Goal: Transaction & Acquisition: Obtain resource

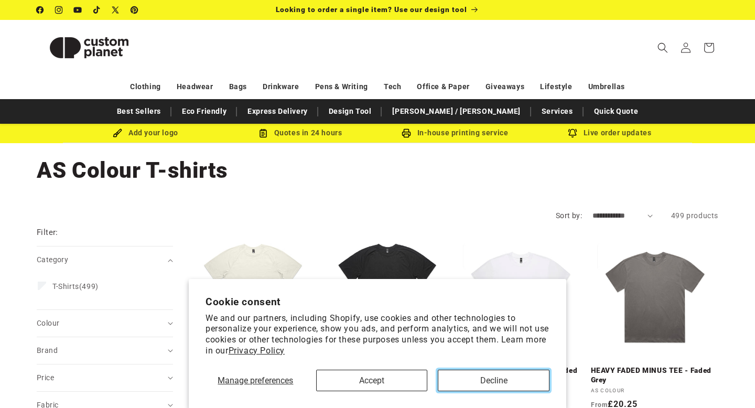
click at [445, 375] on button "Decline" at bounding box center [494, 379] width 112 height 21
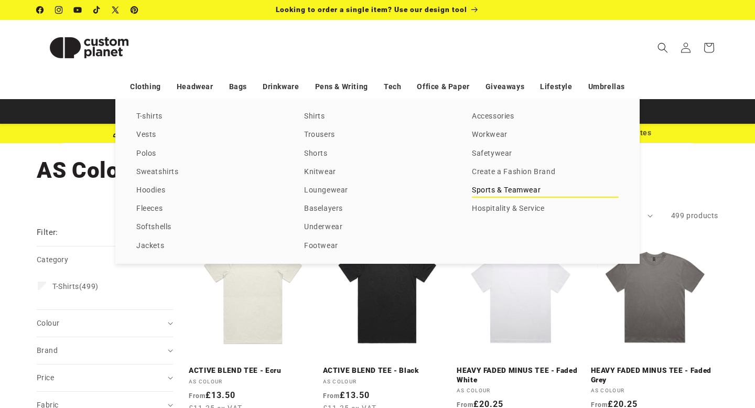
click at [482, 191] on link "Sports & Teamwear" at bounding box center [545, 190] width 147 height 14
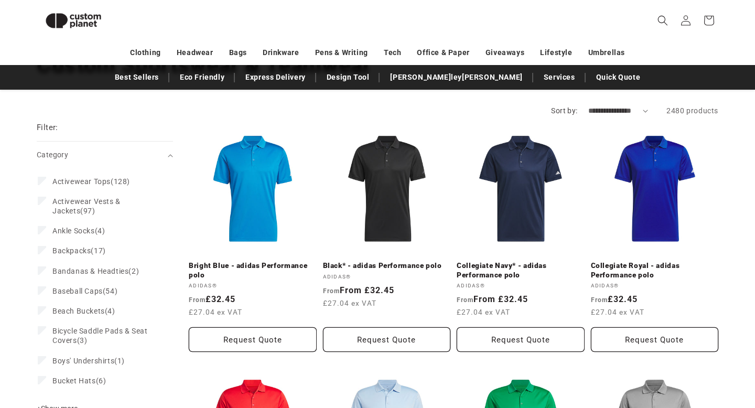
scroll to position [86, 0]
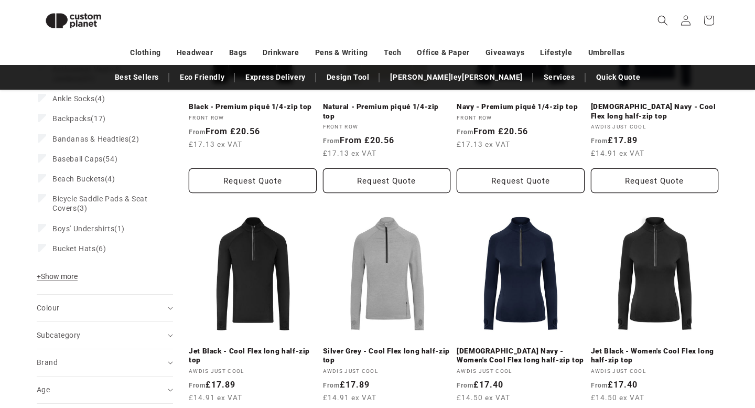
scroll to position [251, 0]
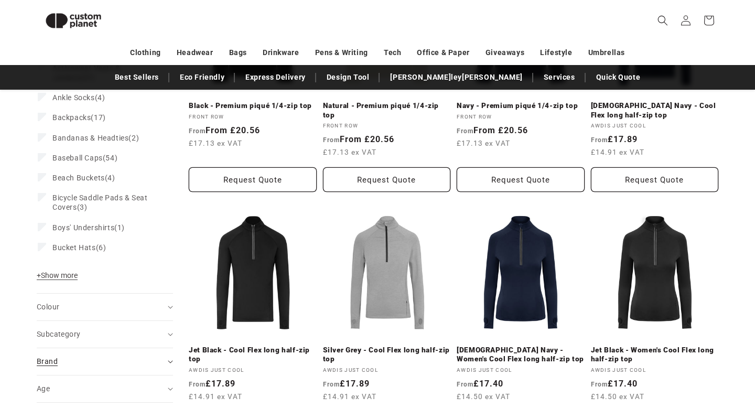
click at [78, 354] on summary "Brand (0)" at bounding box center [105, 361] width 136 height 27
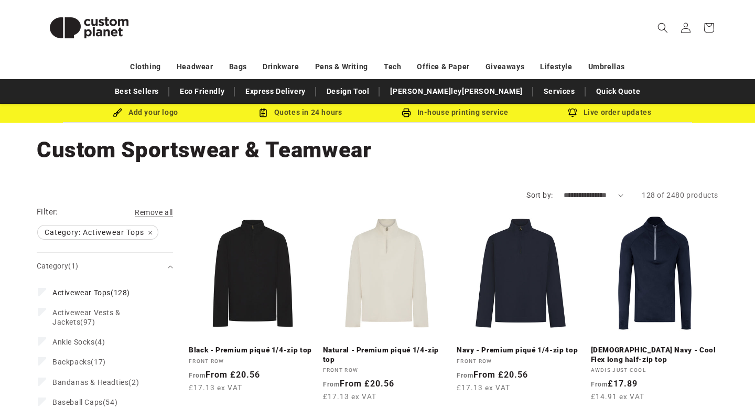
scroll to position [0, 0]
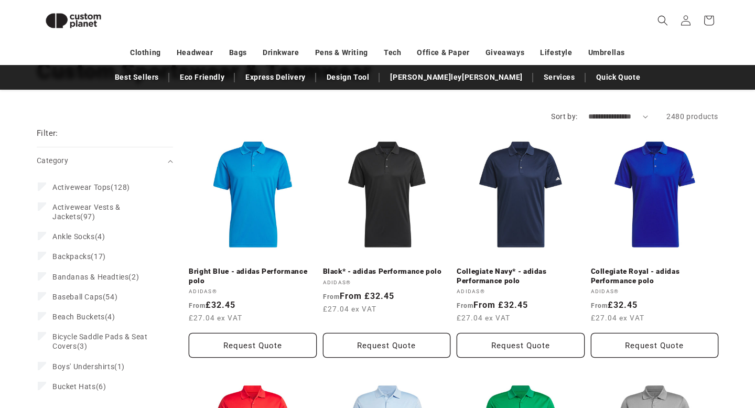
scroll to position [84, 0]
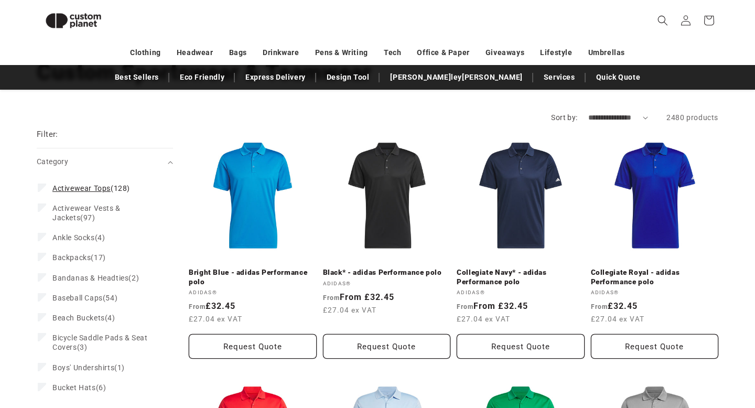
click at [79, 192] on span "Activewear Tops" at bounding box center [81, 188] width 58 height 8
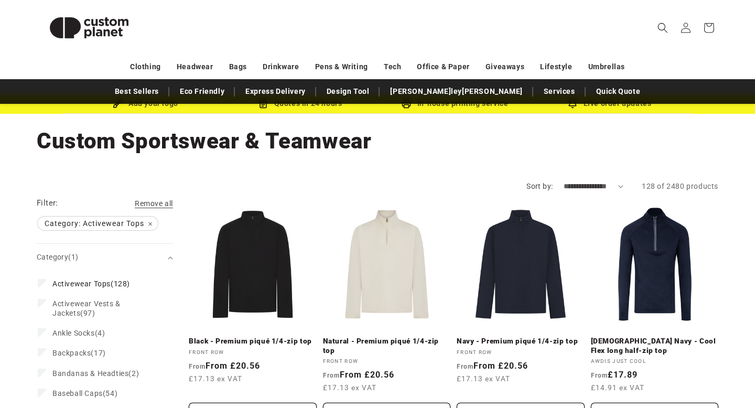
scroll to position [32, 0]
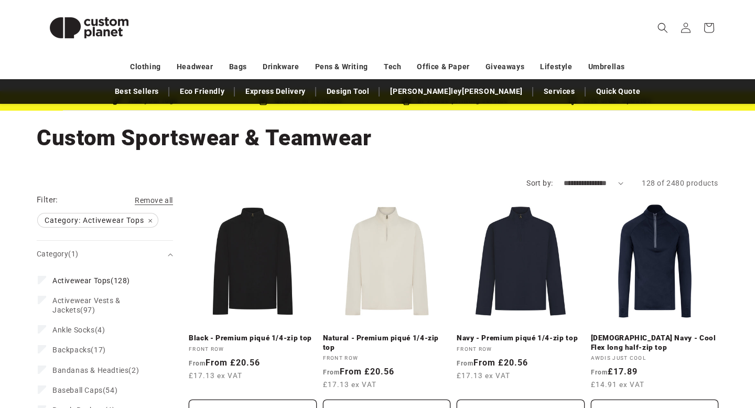
click at [612, 182] on select "**********" at bounding box center [593, 183] width 60 height 11
select select "**********"
click at [563, 178] on select "**********" at bounding box center [593, 183] width 60 height 11
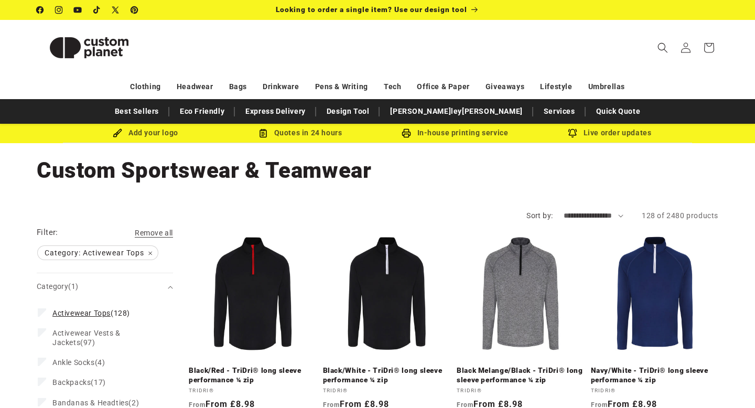
click at [41, 306] on label "Activewear Tops (128) Activewear Tops (128 products)" at bounding box center [102, 313] width 128 height 20
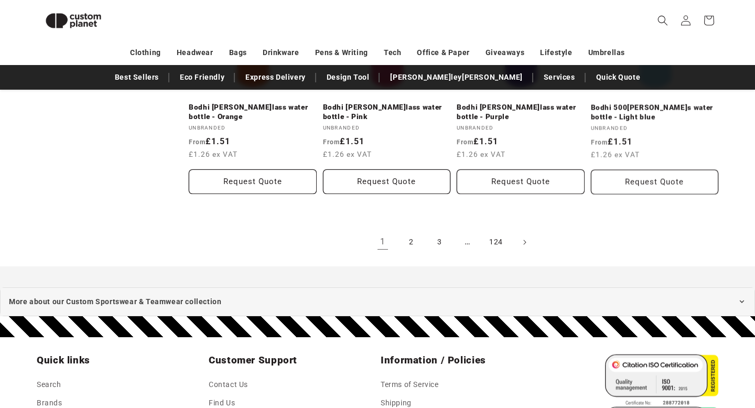
scroll to position [1232, 0]
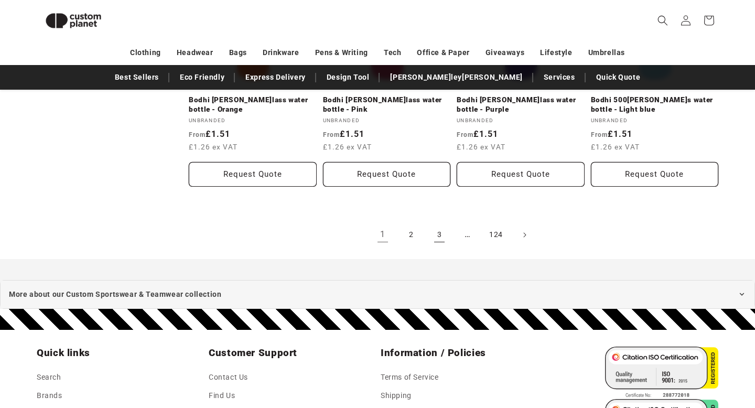
click at [436, 232] on link "3" at bounding box center [439, 234] width 23 height 23
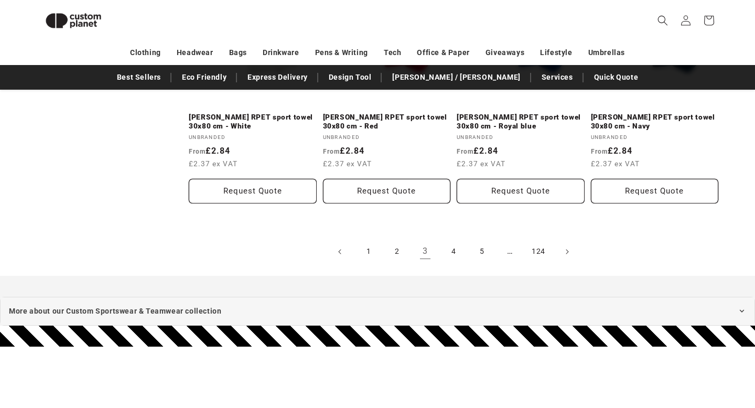
scroll to position [1257, 0]
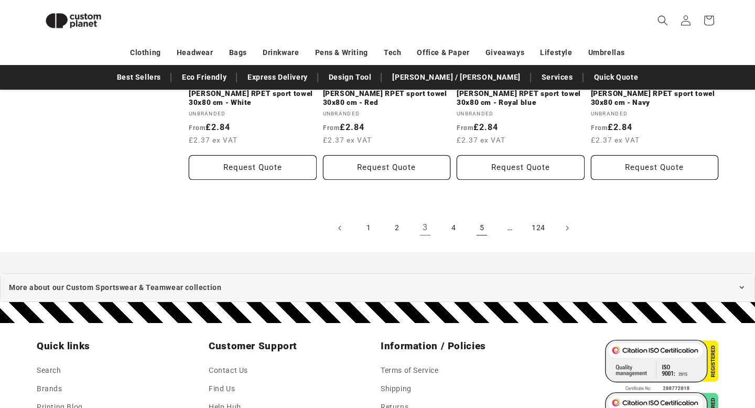
click at [481, 216] on link "5" at bounding box center [481, 227] width 23 height 23
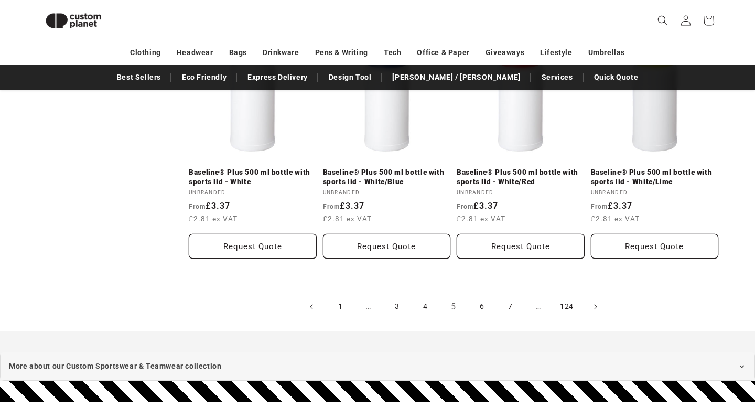
scroll to position [1170, 0]
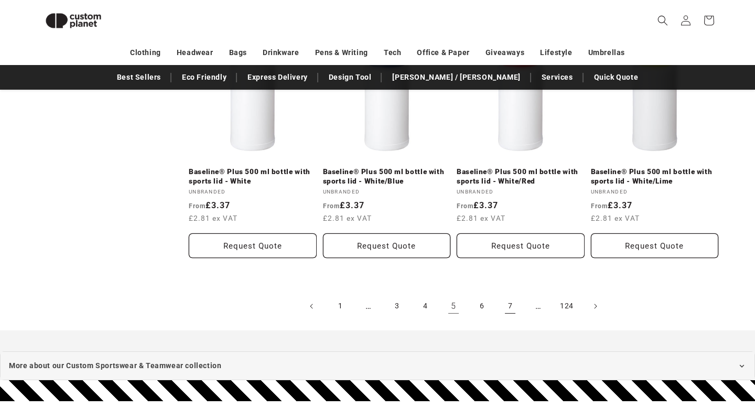
click at [505, 309] on link "7" at bounding box center [509, 306] width 23 height 23
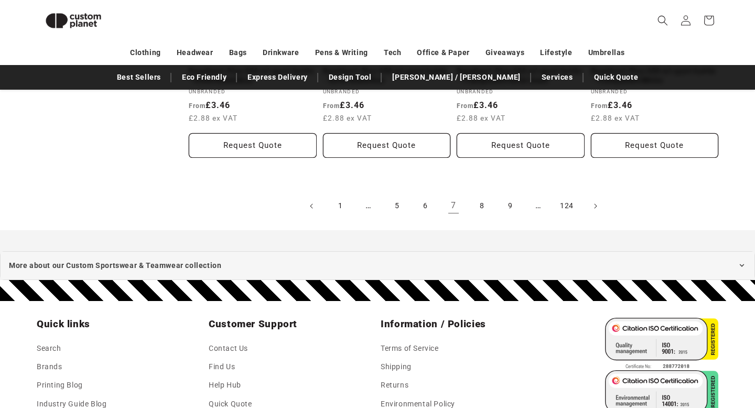
scroll to position [1264, 0]
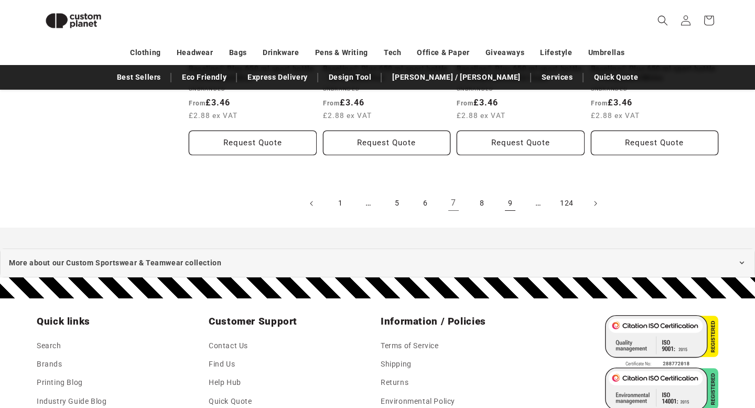
click at [514, 202] on link "9" at bounding box center [509, 203] width 23 height 23
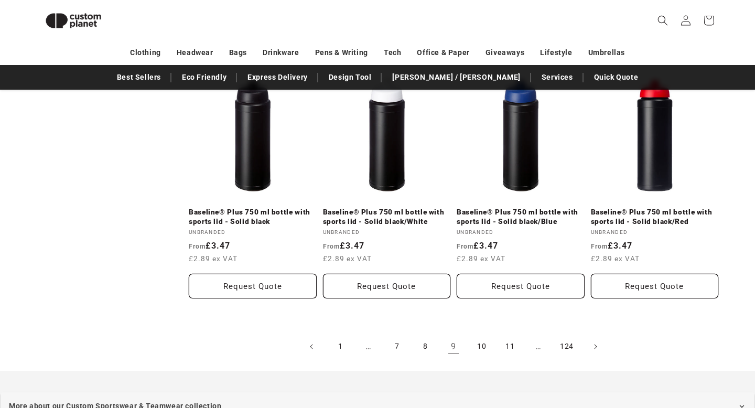
scroll to position [1132, 0]
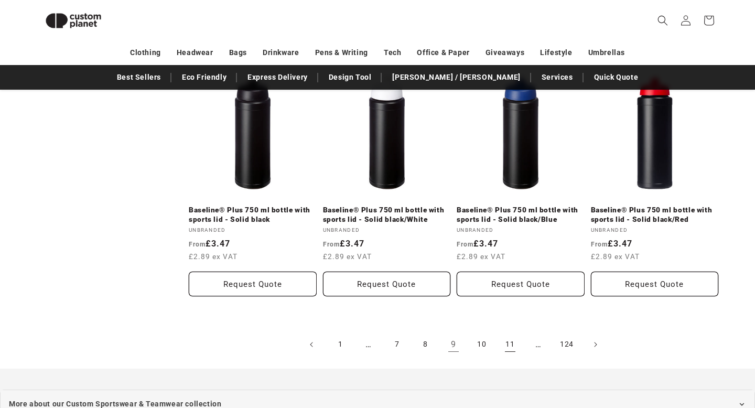
click at [508, 333] on link "11" at bounding box center [509, 344] width 23 height 23
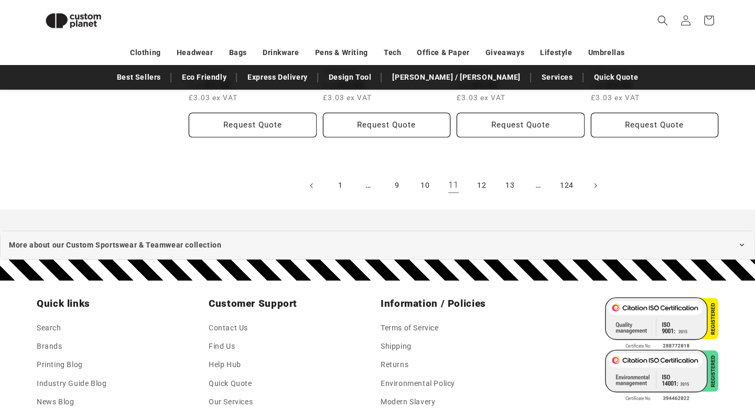
scroll to position [1265, 0]
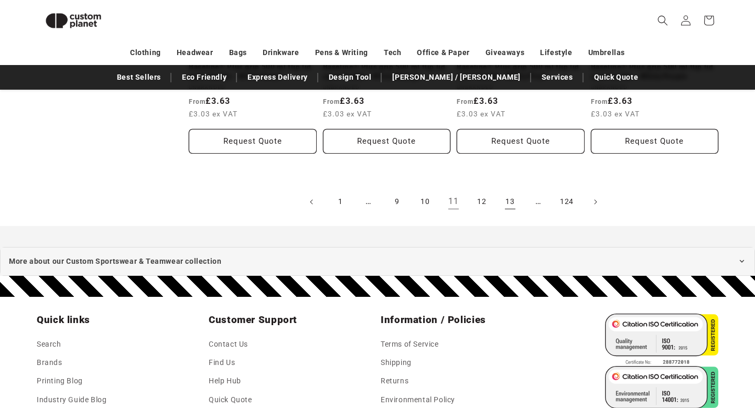
click at [515, 200] on link "13" at bounding box center [509, 201] width 23 height 23
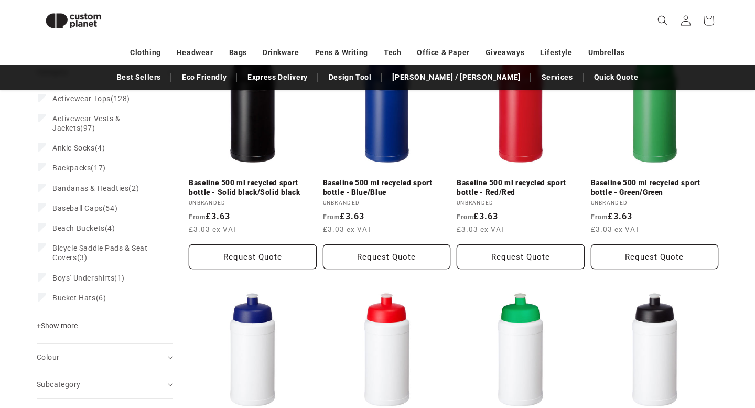
scroll to position [148, 0]
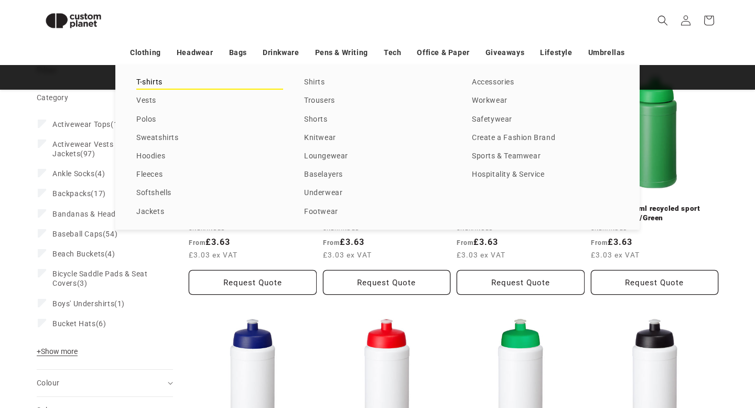
click at [181, 81] on link "T-shirts" at bounding box center [209, 82] width 147 height 14
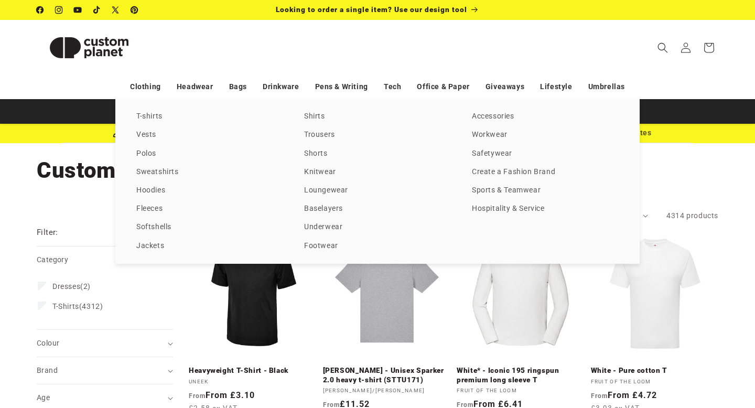
click at [13, 236] on div "T-shirts Vests Polos Sweatshirts Hoodies Fleeces Softshells Jackets Shirts Trou…" at bounding box center [377, 181] width 755 height 165
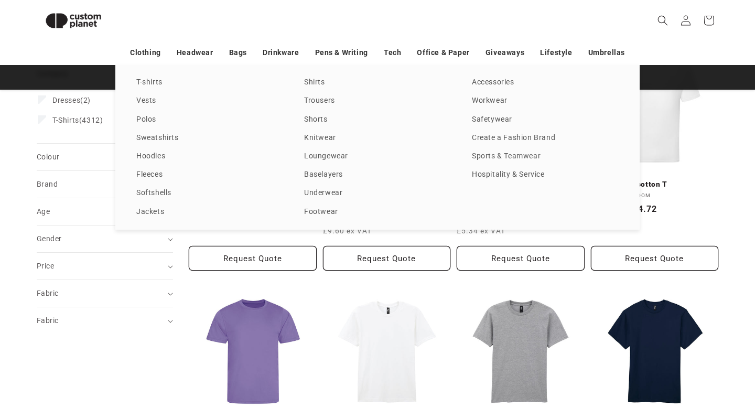
scroll to position [181, 0]
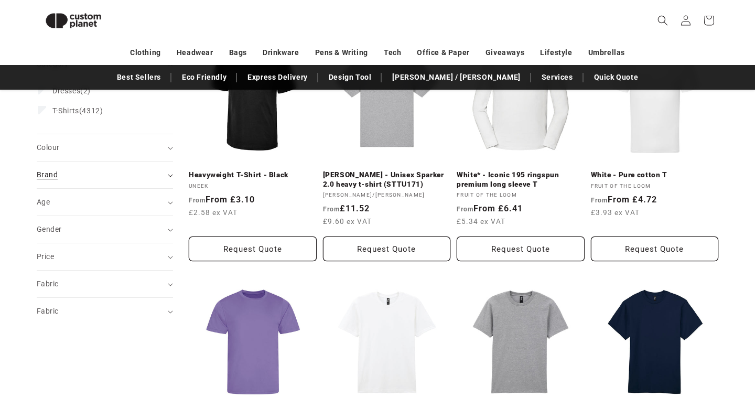
click at [95, 180] on div "Brand (0)" at bounding box center [100, 174] width 127 height 11
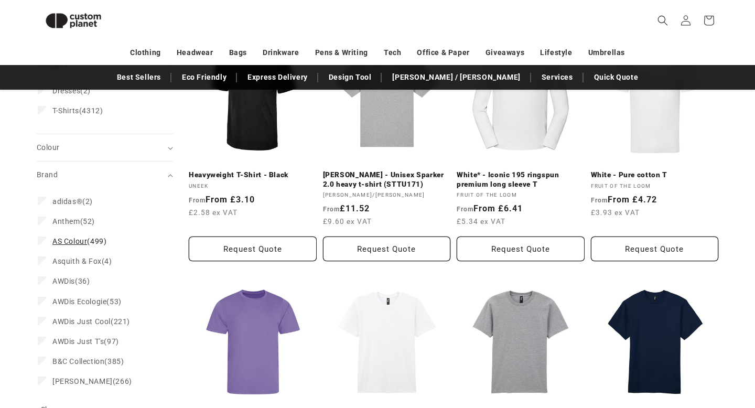
click at [74, 240] on span "AS Colour" at bounding box center [69, 241] width 35 height 8
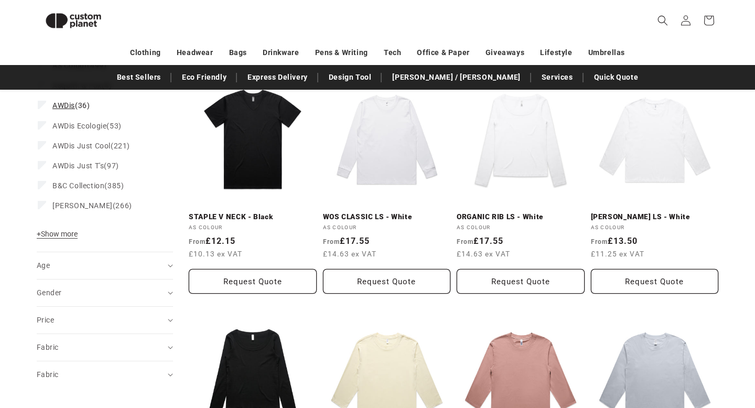
scroll to position [385, 0]
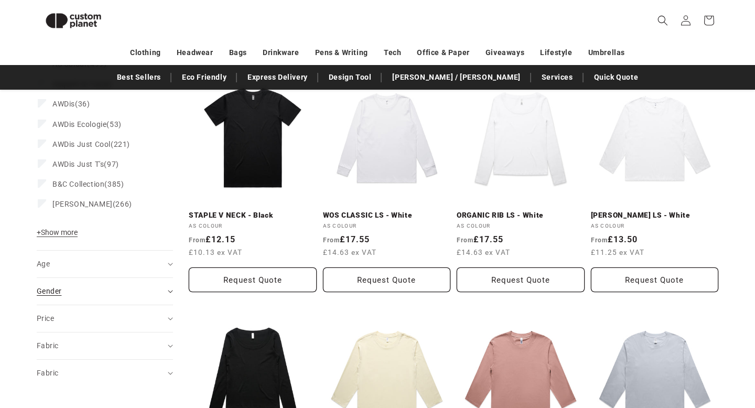
click at [85, 290] on div "Gender (0)" at bounding box center [100, 291] width 127 height 11
click at [90, 298] on summary "Gender (0)" at bounding box center [105, 291] width 136 height 27
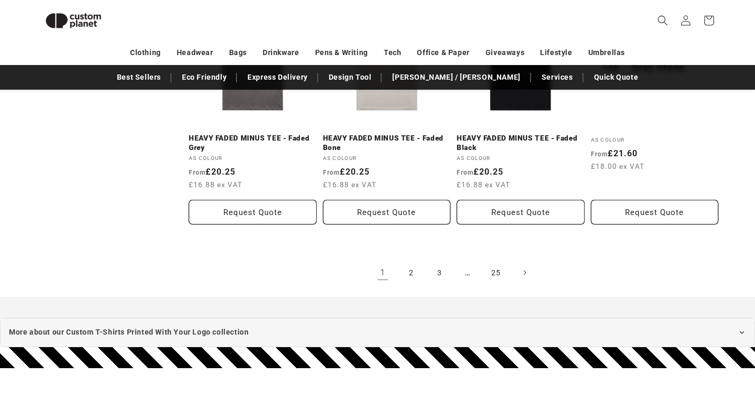
scroll to position [1181, 0]
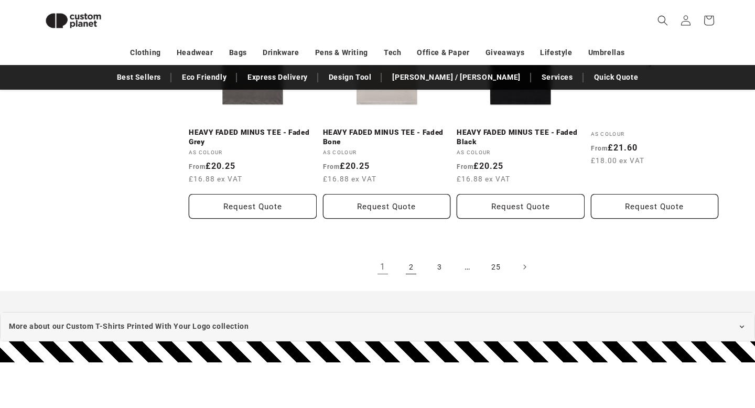
click at [404, 274] on link "2" at bounding box center [410, 266] width 23 height 23
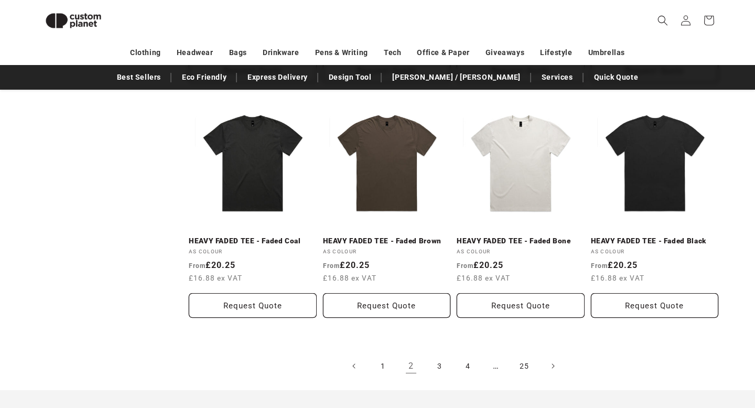
scroll to position [1116, 0]
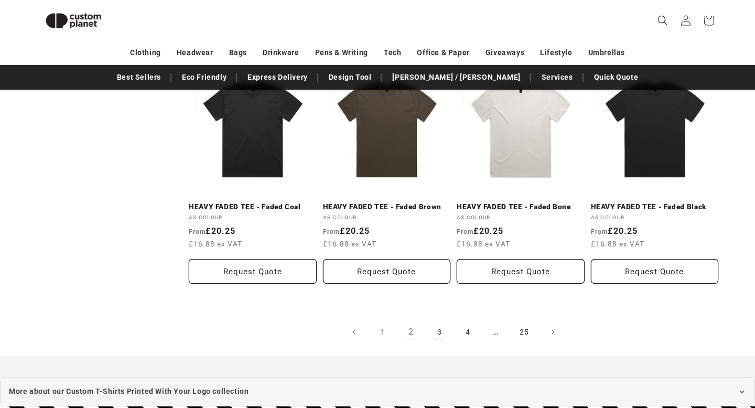
click at [441, 331] on link "3" at bounding box center [439, 331] width 23 height 23
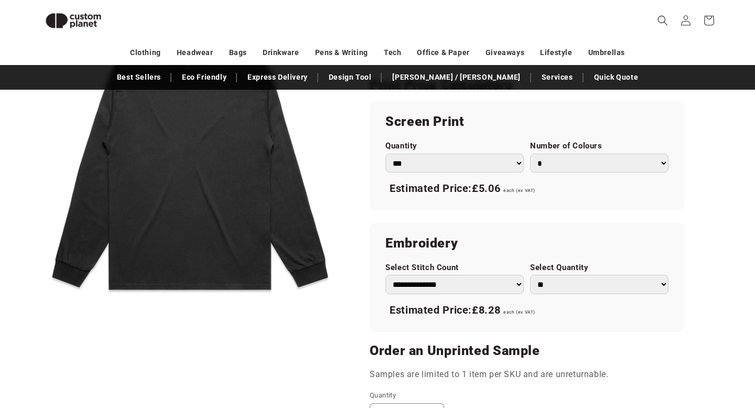
scroll to position [589, 0]
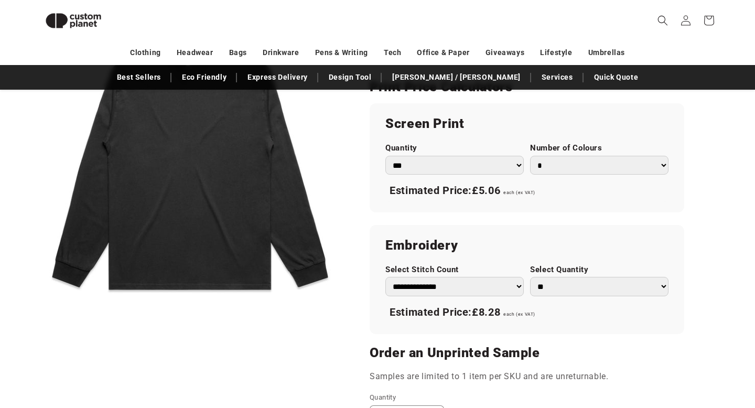
click at [494, 166] on select "*** *** *** **** **** **** ***** *****" at bounding box center [454, 165] width 138 height 19
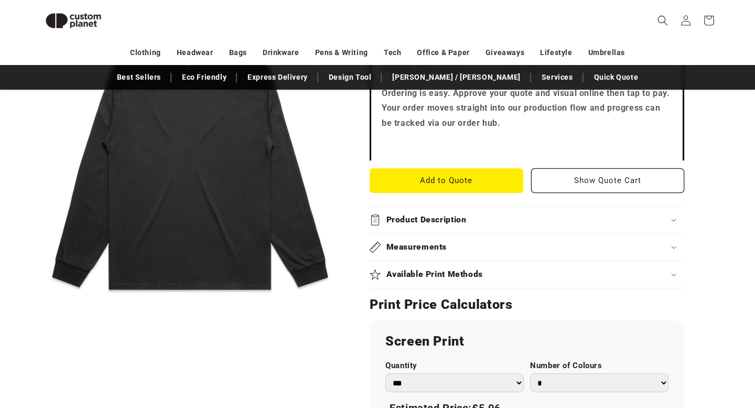
scroll to position [373, 0]
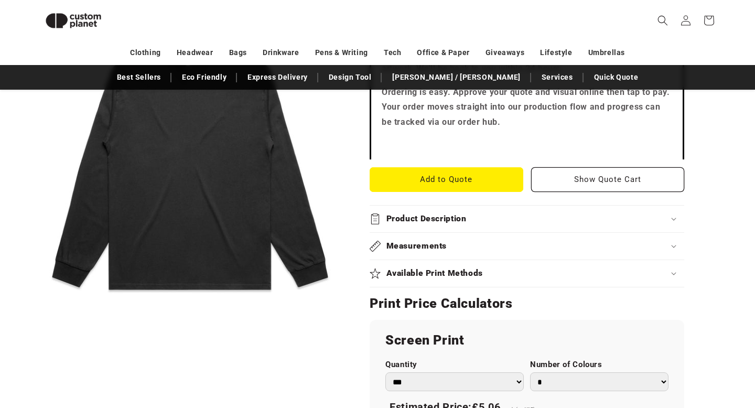
click at [448, 265] on summary "Available Print Methods" at bounding box center [526, 273] width 314 height 27
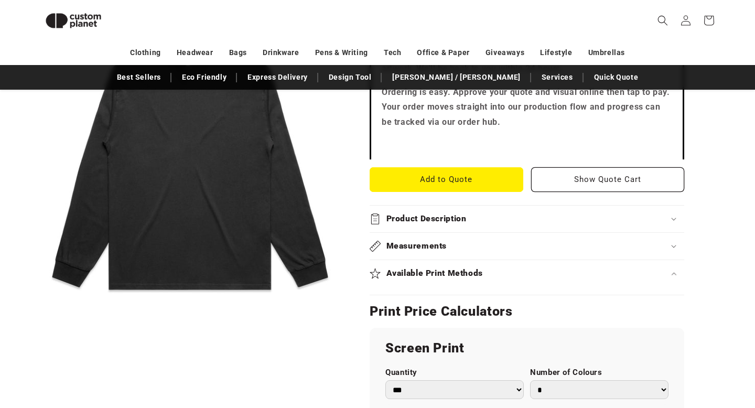
click at [448, 265] on summary "Available Print Methods" at bounding box center [526, 273] width 314 height 27
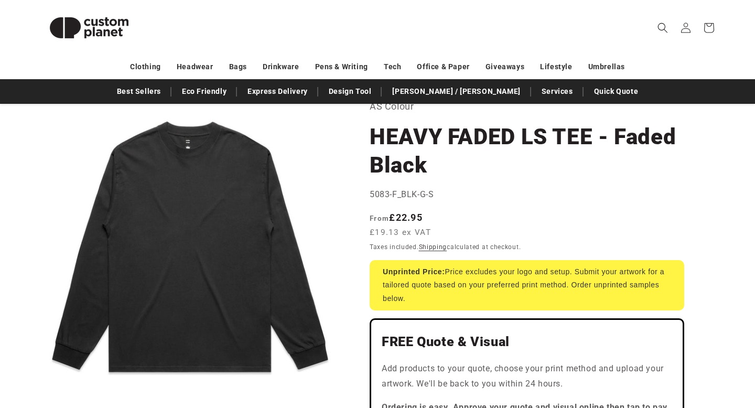
scroll to position [60, 0]
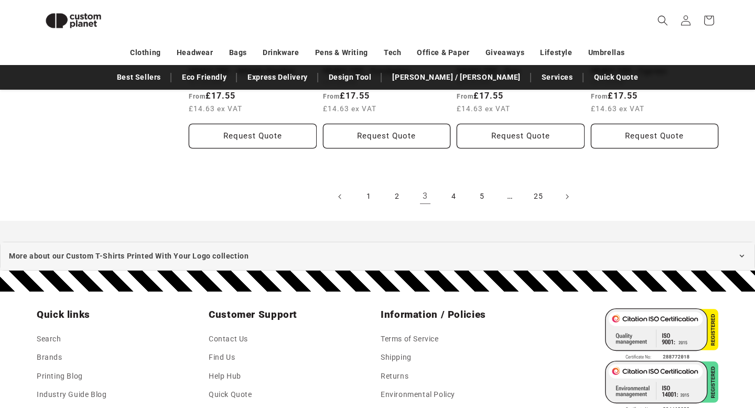
scroll to position [1231, 0]
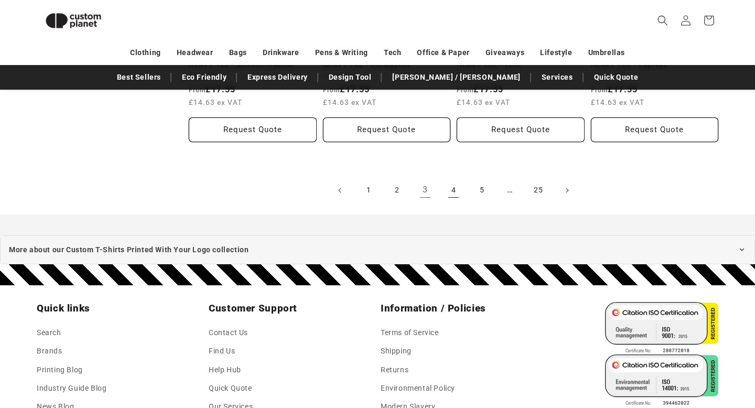
click at [447, 185] on link "4" at bounding box center [453, 190] width 23 height 23
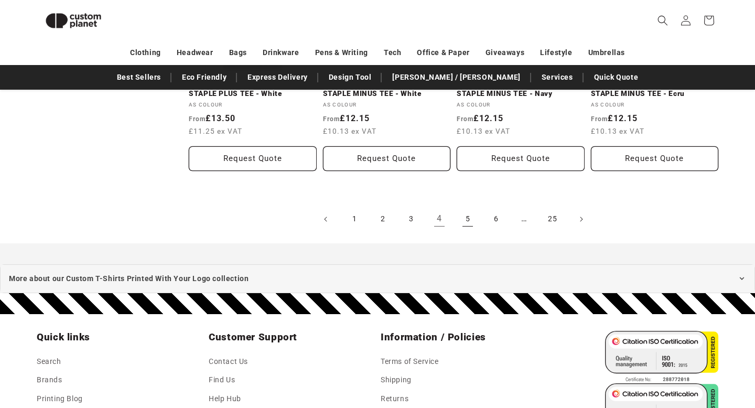
scroll to position [1204, 0]
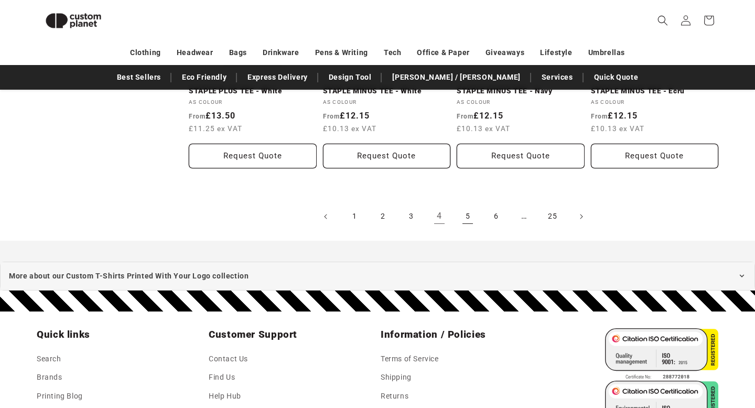
click at [468, 219] on link "5" at bounding box center [467, 216] width 23 height 23
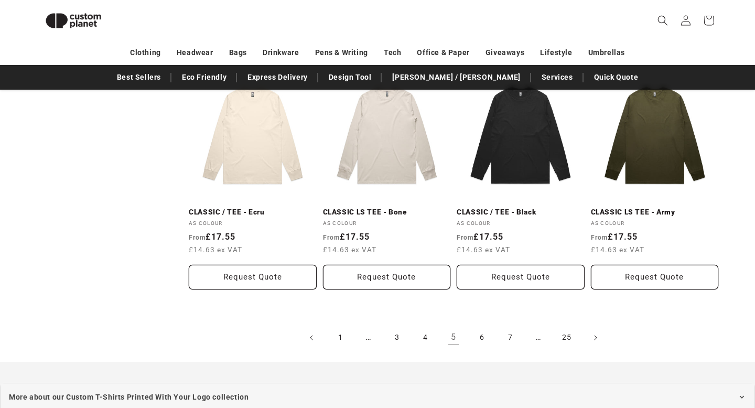
scroll to position [1085, 0]
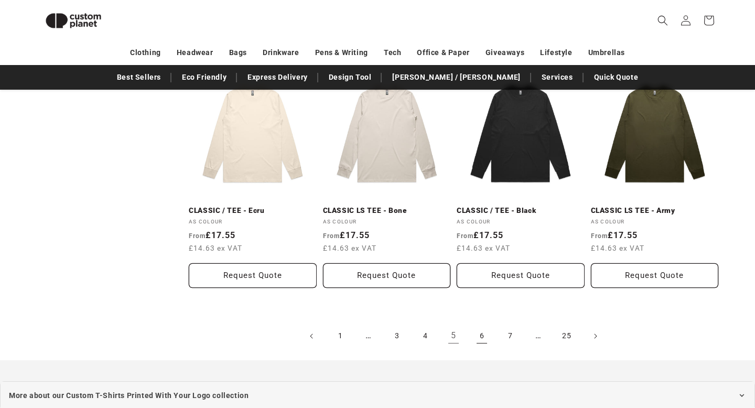
click at [480, 345] on link "6" at bounding box center [481, 335] width 23 height 23
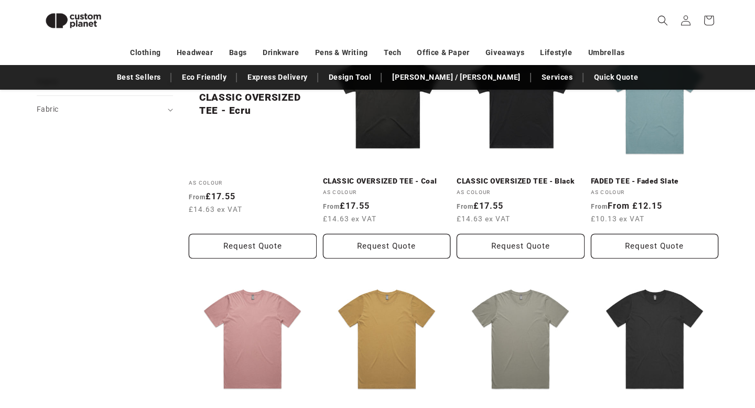
scroll to position [402, 0]
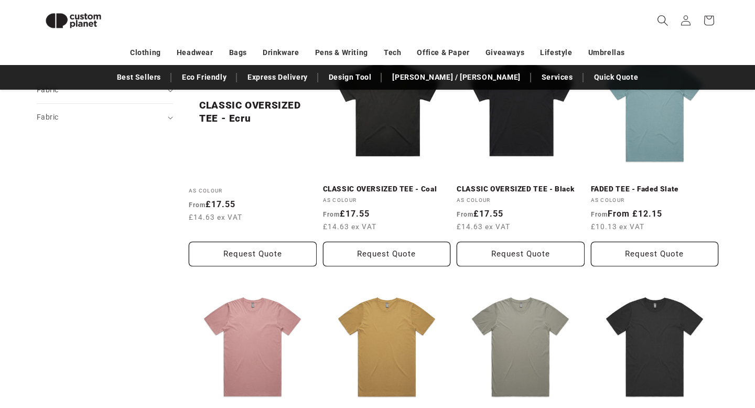
click at [660, 20] on icon "Search" at bounding box center [662, 20] width 11 height 11
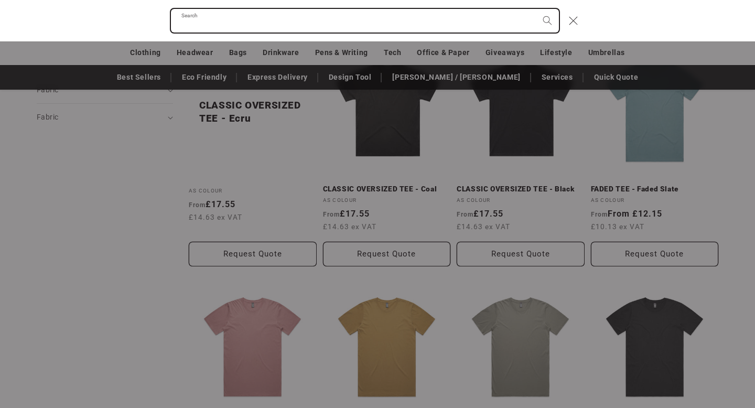
paste input "**********"
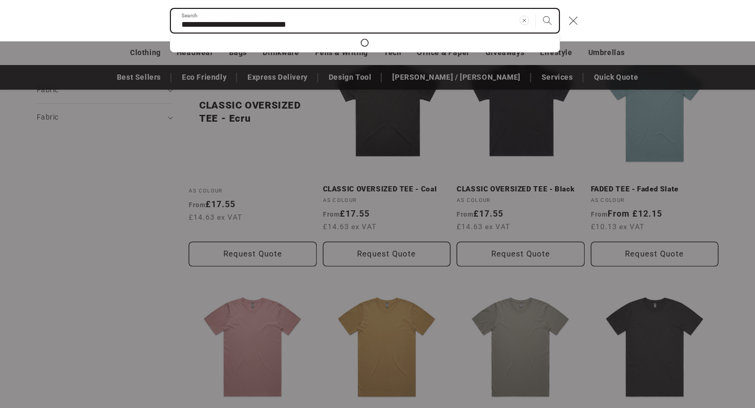
type input "**********"
click at [536, 9] on button "Search" at bounding box center [547, 20] width 23 height 23
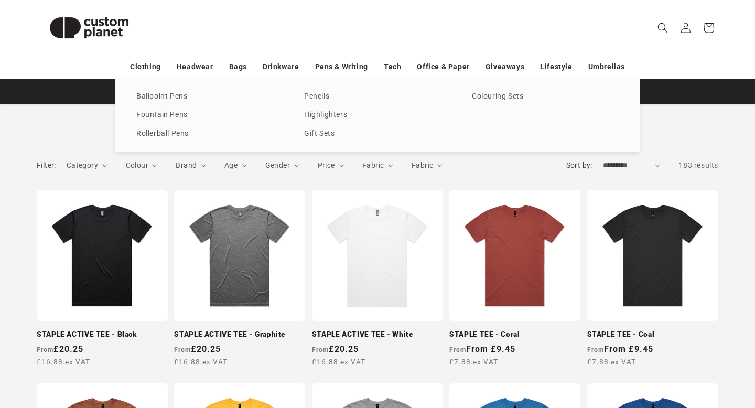
scroll to position [124, 0]
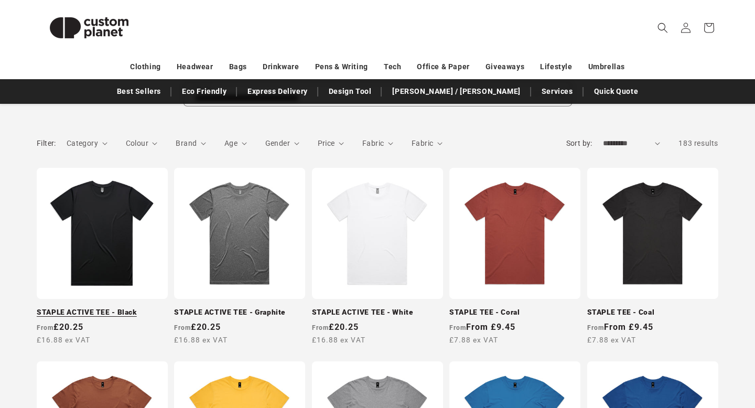
click at [102, 308] on link "STAPLE ACTIVE TEE - Black" at bounding box center [102, 312] width 131 height 9
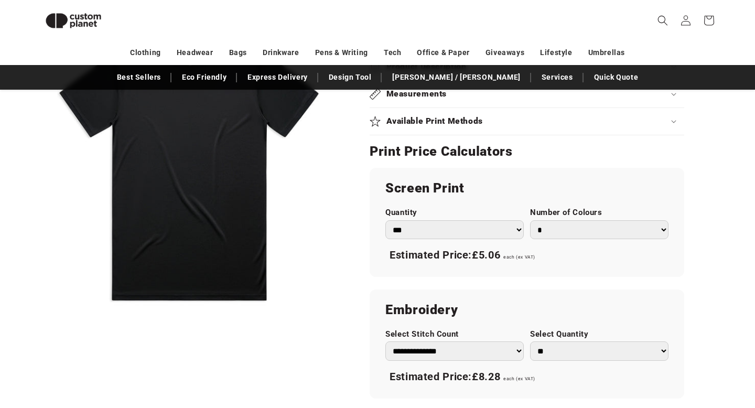
scroll to position [497, 0]
click at [484, 123] on div "Available Print Methods" at bounding box center [526, 120] width 314 height 11
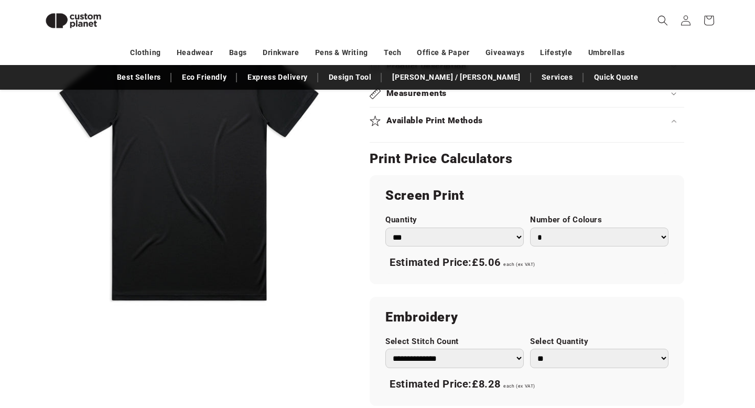
click at [552, 132] on summary "Available Print Methods" at bounding box center [526, 120] width 314 height 27
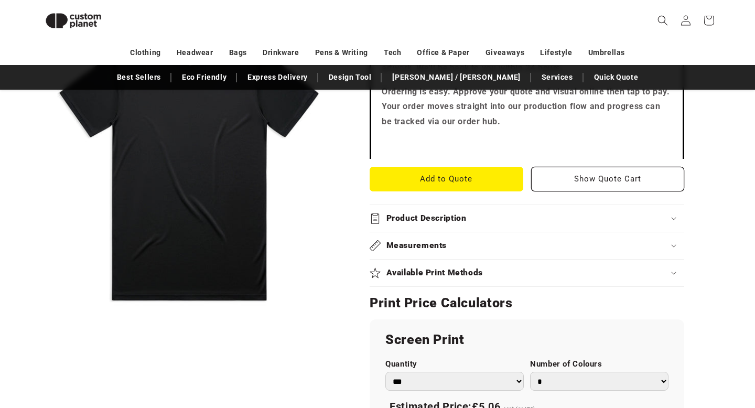
scroll to position [340, 0]
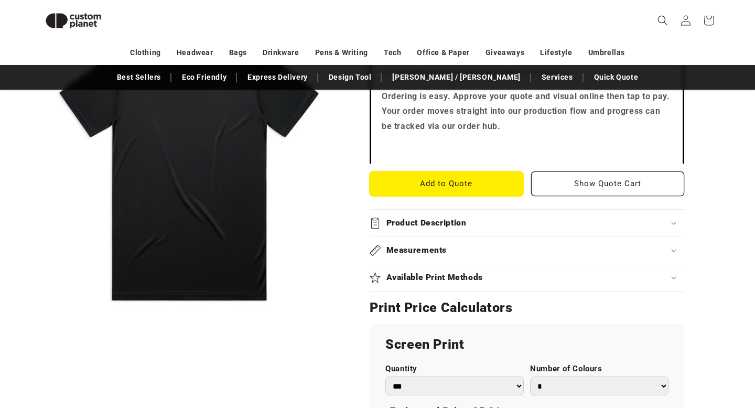
click at [410, 183] on button "Add to Quote" at bounding box center [446, 183] width 154 height 25
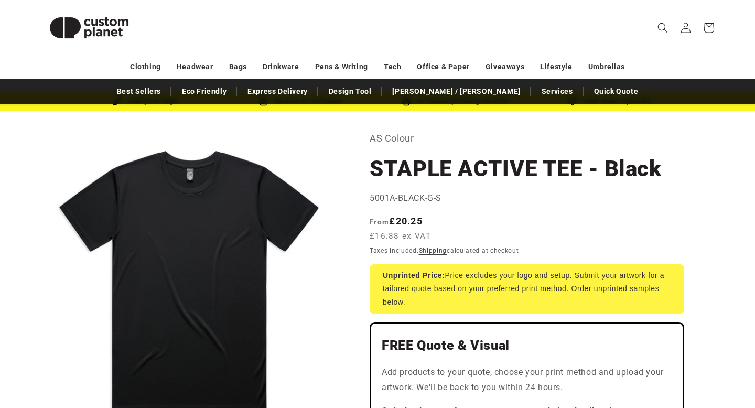
scroll to position [31, 0]
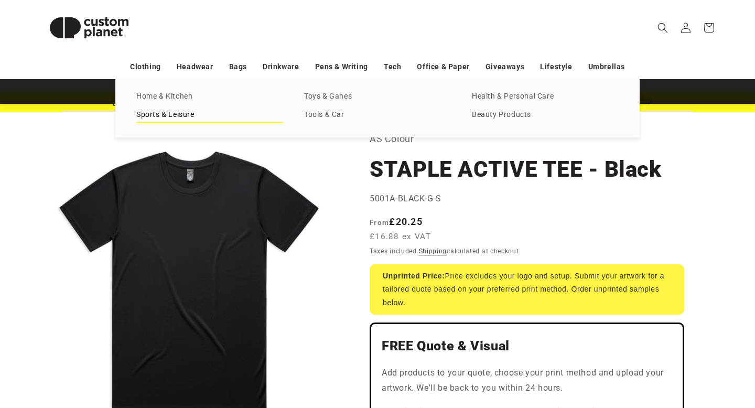
click at [177, 119] on link "Sports & Leisure" at bounding box center [209, 115] width 147 height 14
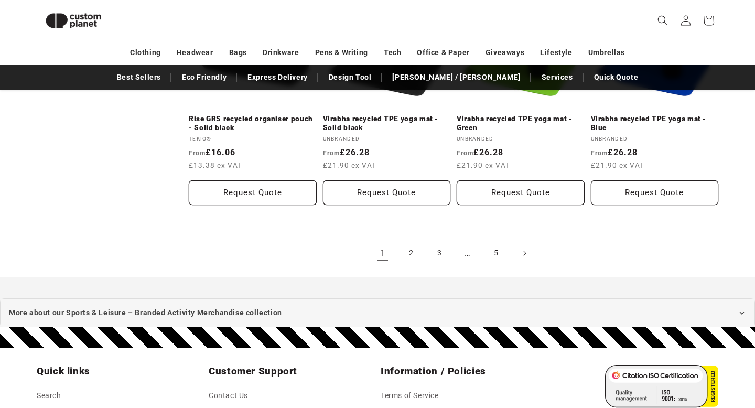
scroll to position [1209, 0]
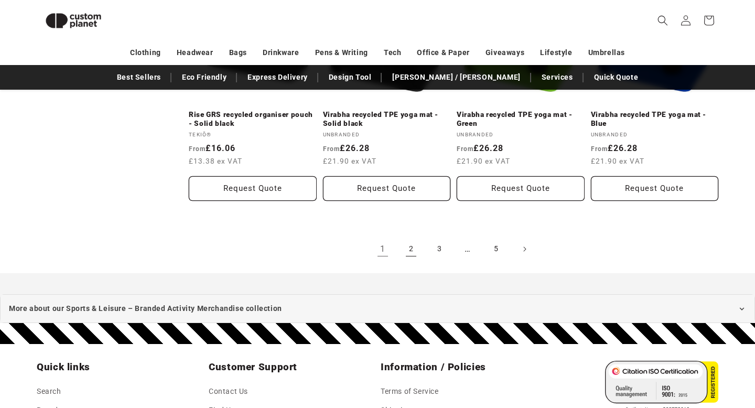
click at [405, 237] on link "2" at bounding box center [410, 248] width 23 height 23
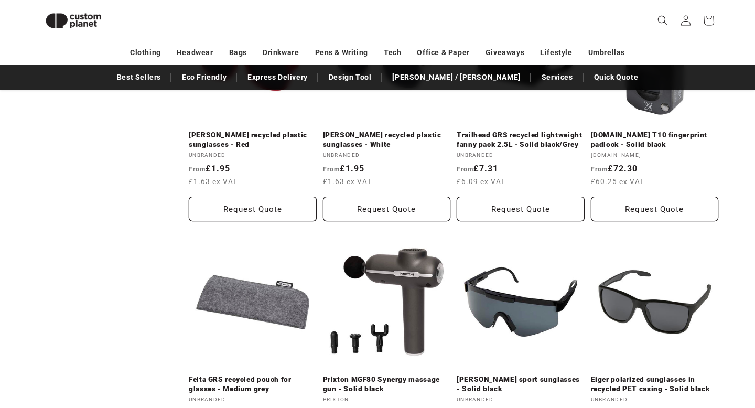
scroll to position [1002, 0]
